Goal: Task Accomplishment & Management: Manage account settings

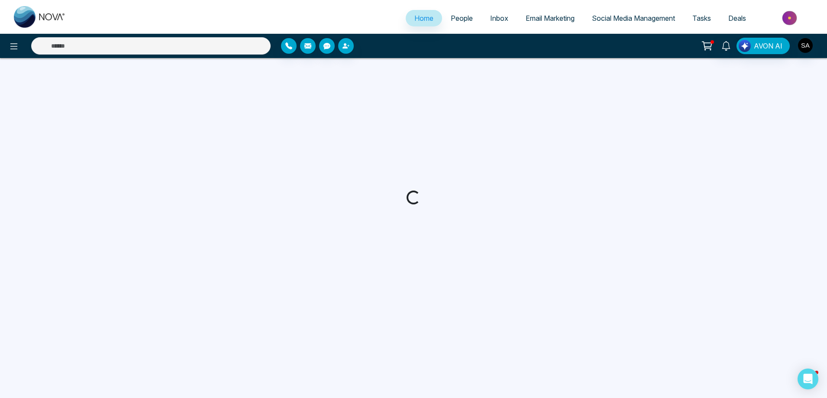
select select "*"
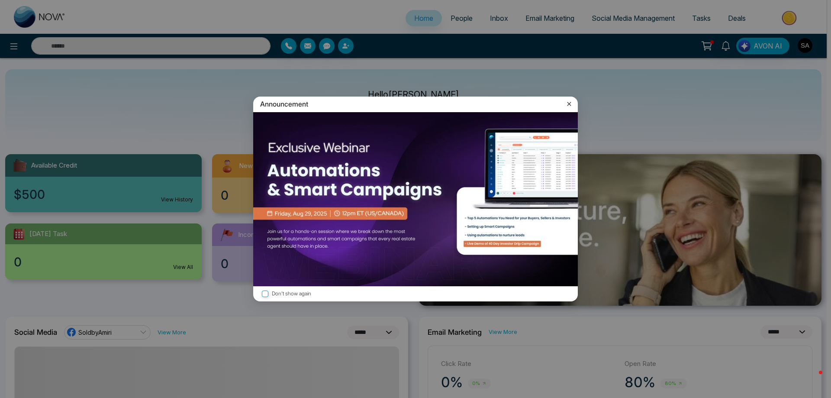
click at [568, 103] on icon at bounding box center [569, 104] width 9 height 9
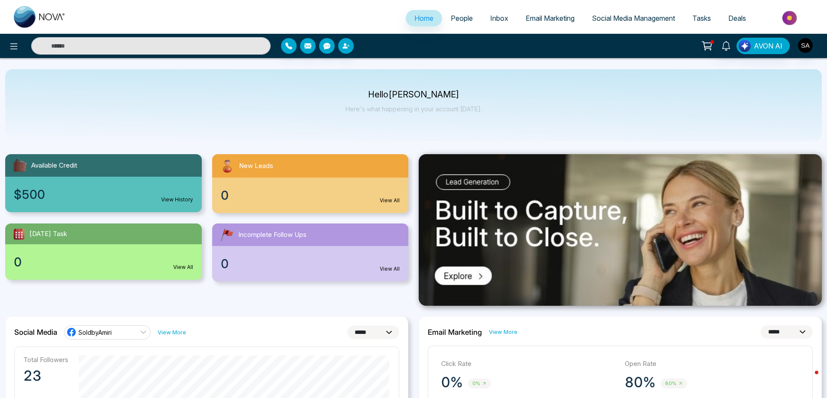
click at [544, 20] on span "Email Marketing" at bounding box center [550, 18] width 49 height 9
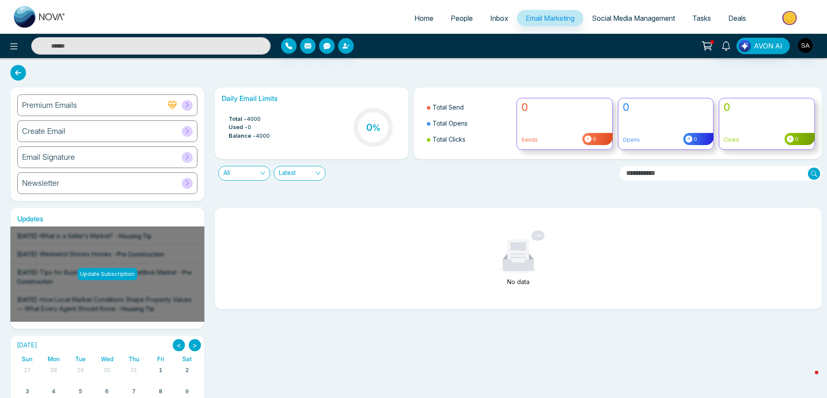
click at [157, 163] on div "Email Signature" at bounding box center [107, 157] width 180 height 22
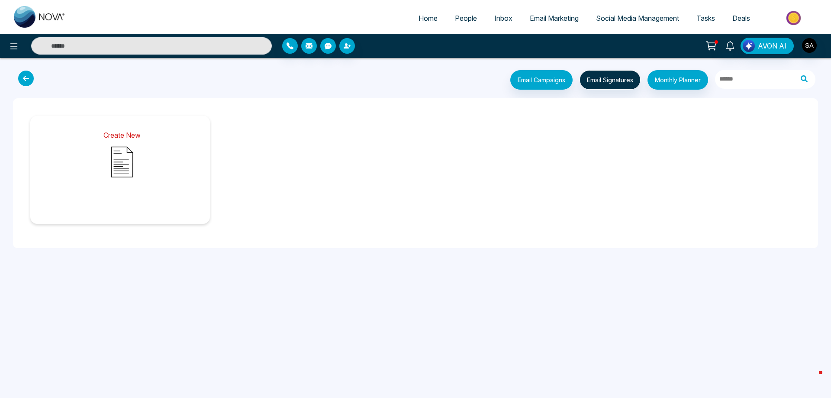
click at [132, 158] on img at bounding box center [121, 161] width 43 height 43
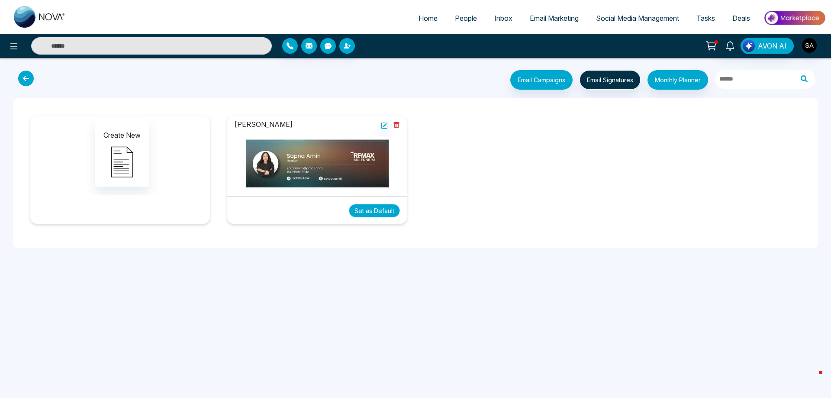
click at [368, 213] on button "Set as Default" at bounding box center [374, 210] width 51 height 13
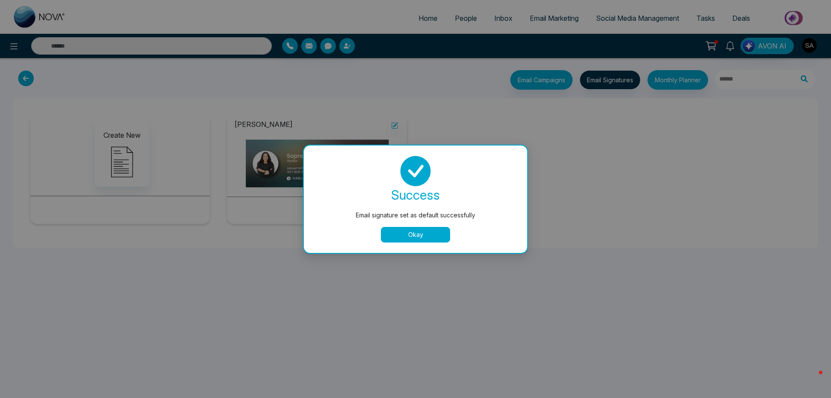
click at [419, 235] on button "Okay" at bounding box center [415, 235] width 69 height 16
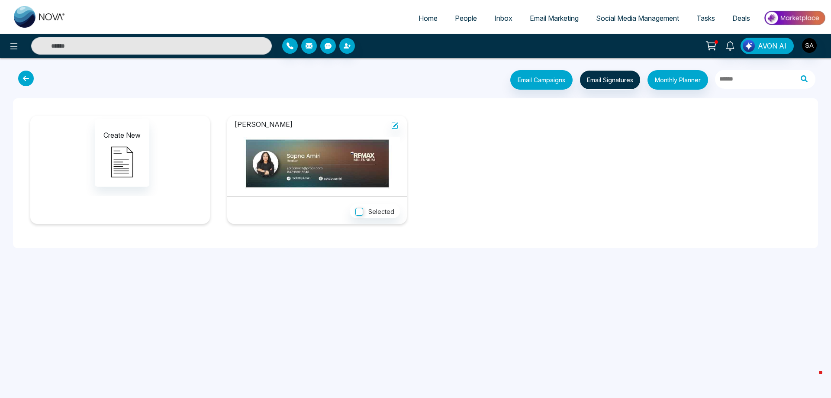
click at [316, 170] on img at bounding box center [317, 163] width 166 height 52
click at [303, 185] on img at bounding box center [317, 163] width 166 height 52
click at [304, 184] on img at bounding box center [317, 163] width 166 height 52
click at [313, 173] on img at bounding box center [317, 163] width 166 height 52
drag, startPoint x: 315, startPoint y: 175, endPoint x: 303, endPoint y: 165, distance: 15.4
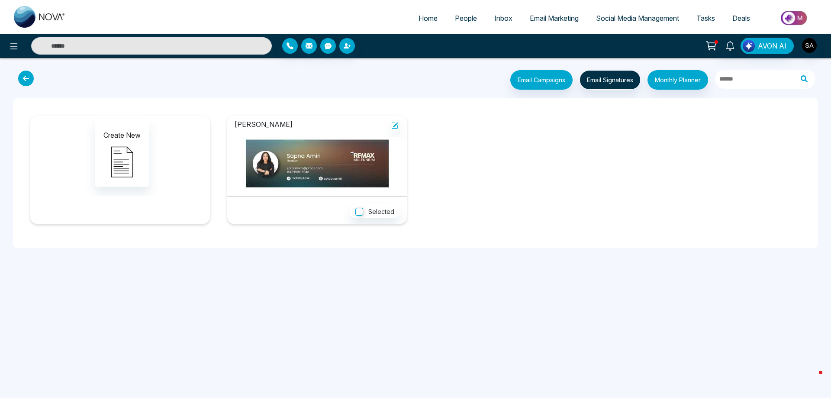
click at [315, 175] on img at bounding box center [317, 163] width 166 height 52
drag, startPoint x: 268, startPoint y: 125, endPoint x: 303, endPoint y: 124, distance: 35.1
click at [268, 126] on p "[PERSON_NAME]" at bounding box center [266, 124] width 65 height 11
click at [399, 131] on div at bounding box center [317, 159] width 166 height 59
click at [350, 156] on img at bounding box center [317, 163] width 166 height 52
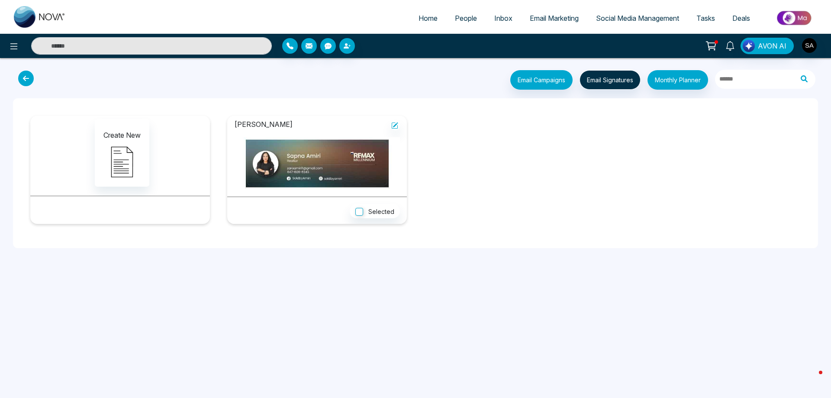
click at [350, 154] on img at bounding box center [317, 163] width 166 height 52
click at [396, 125] on icon at bounding box center [395, 125] width 5 height 5
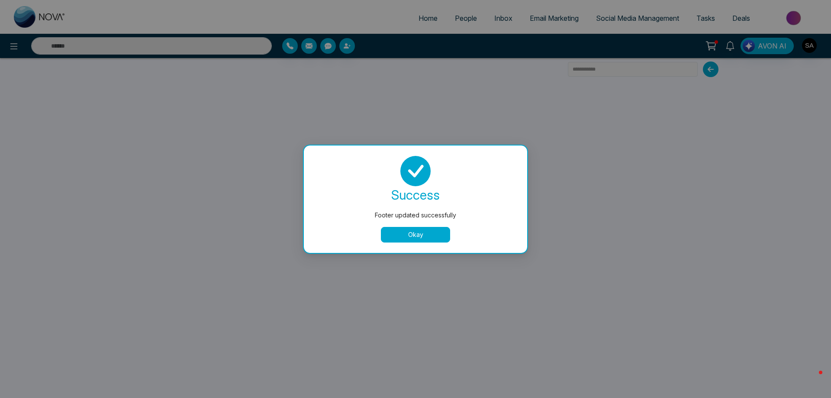
click at [434, 232] on button "Okay" at bounding box center [415, 235] width 69 height 16
